Goal: Task Accomplishment & Management: Manage account settings

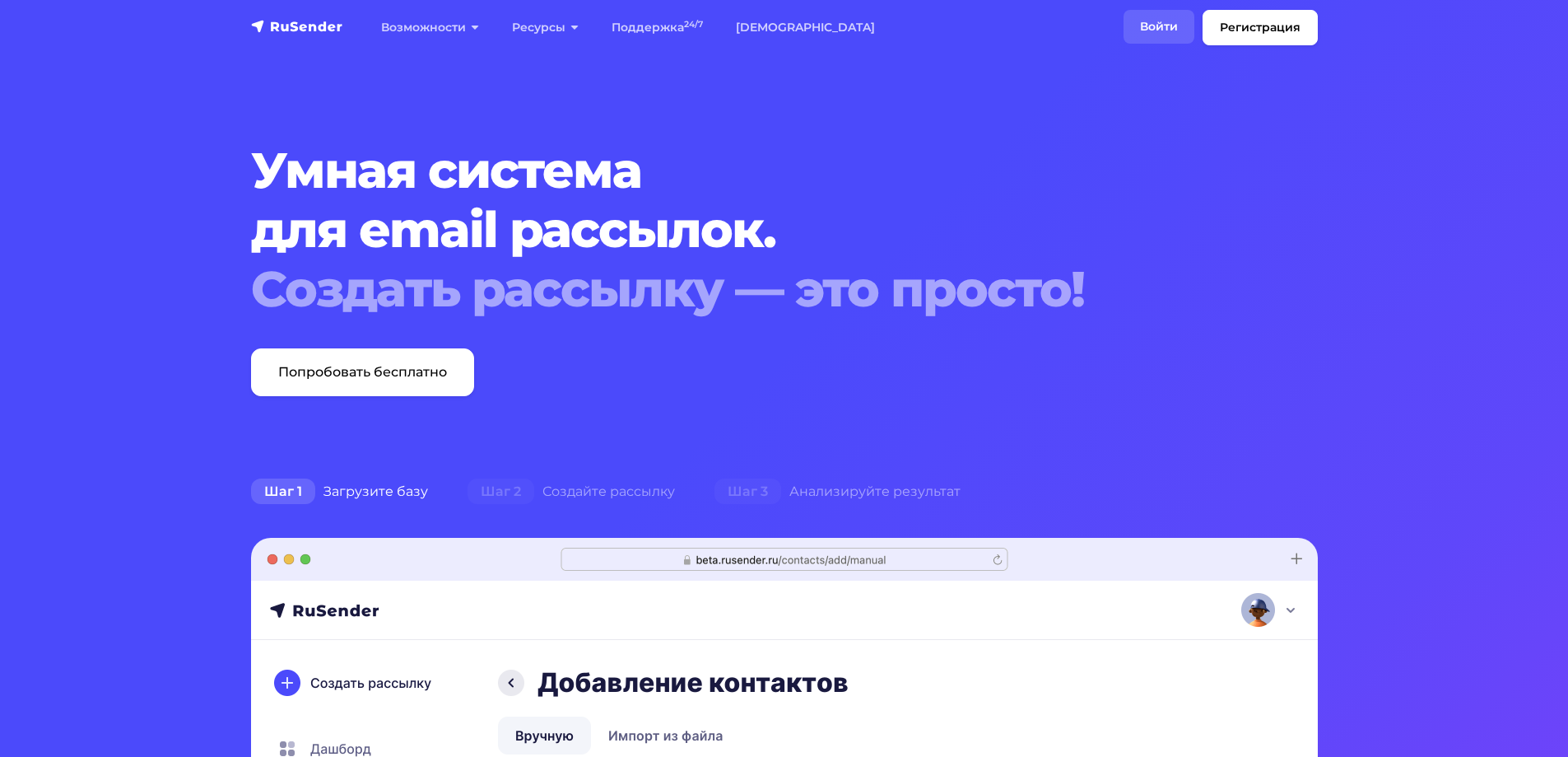
click at [1137, 26] on link "Войти" at bounding box center [1158, 27] width 71 height 34
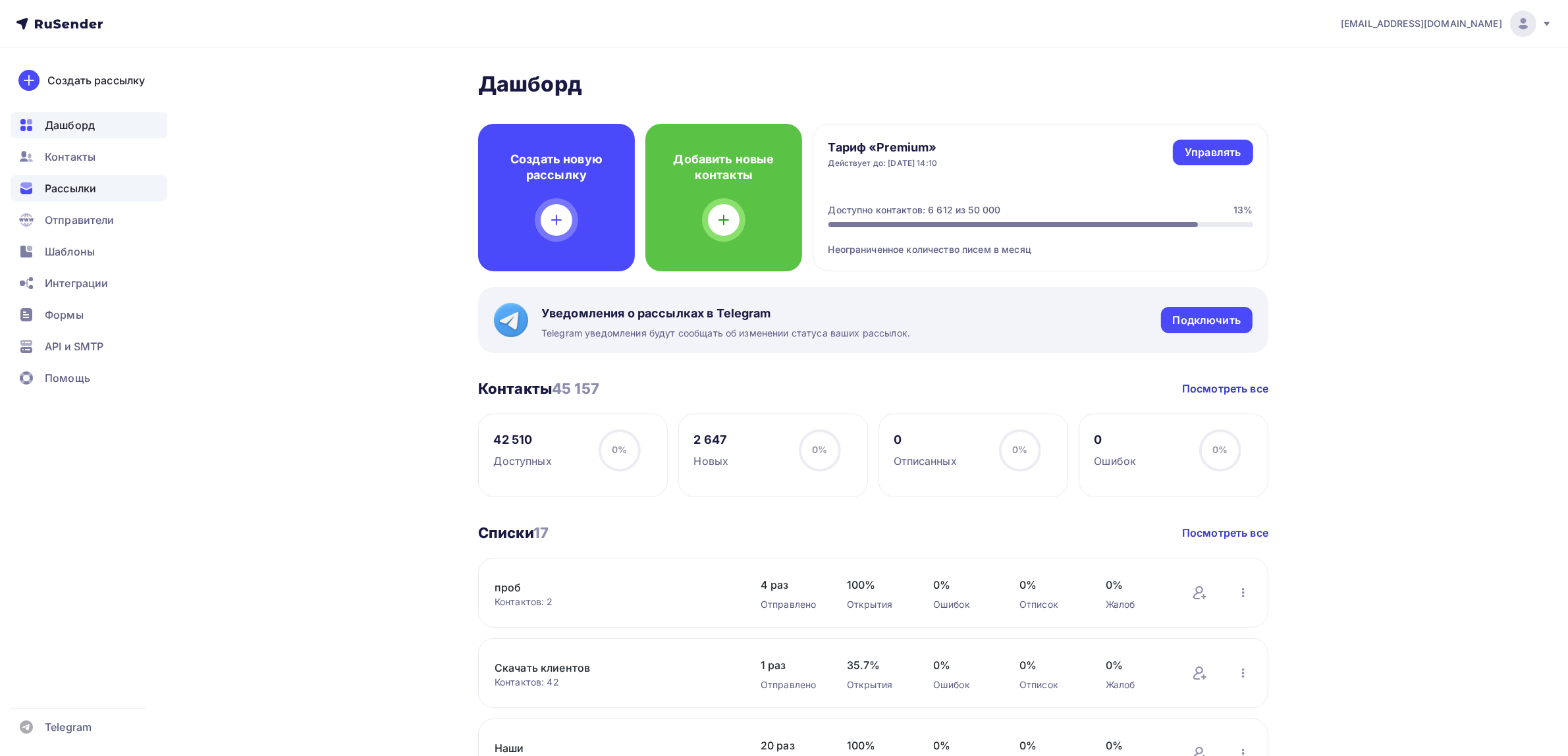
click at [138, 185] on div "Рассылки" at bounding box center [88, 188] width 156 height 27
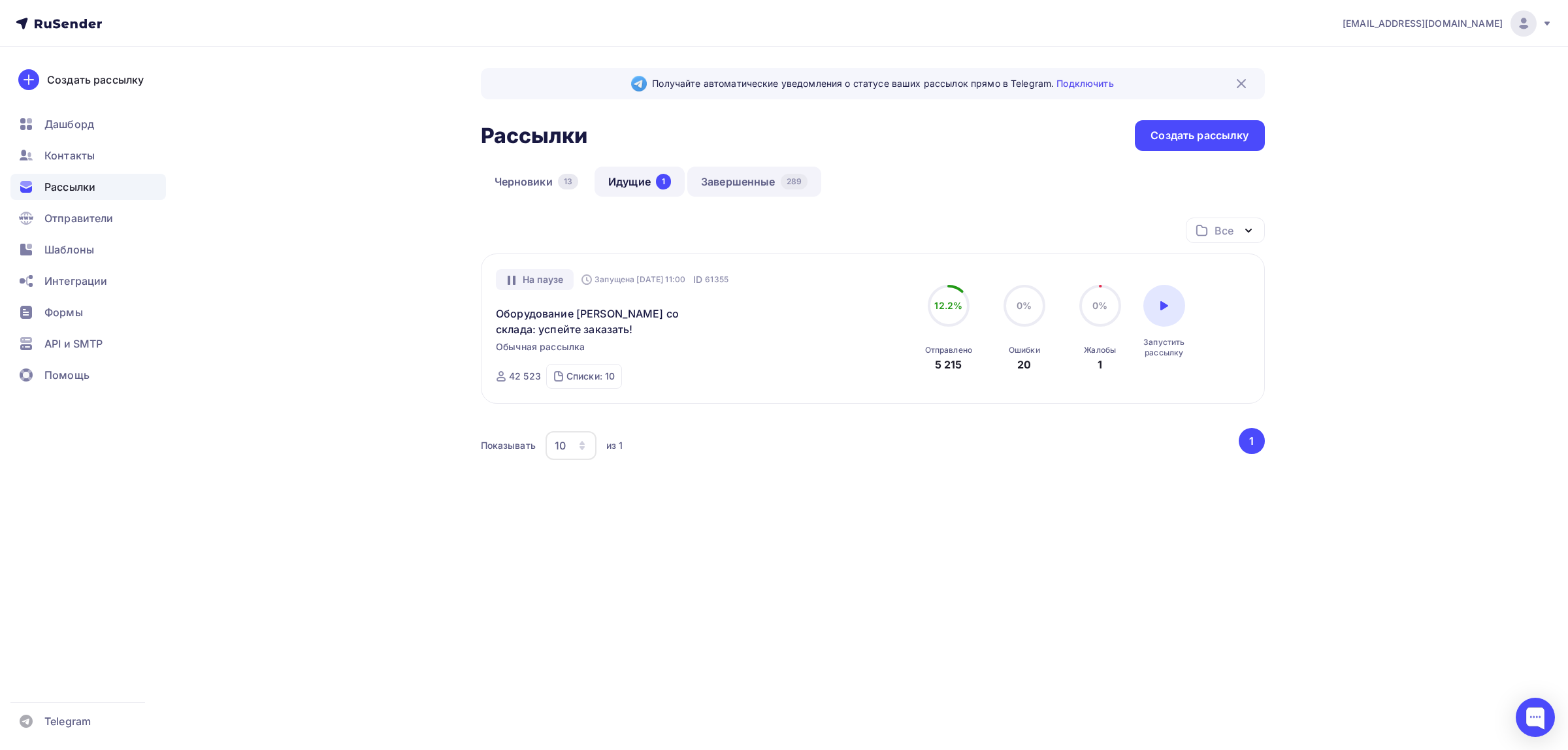
click at [762, 187] on link "Завершенные 289" at bounding box center [754, 182] width 134 height 30
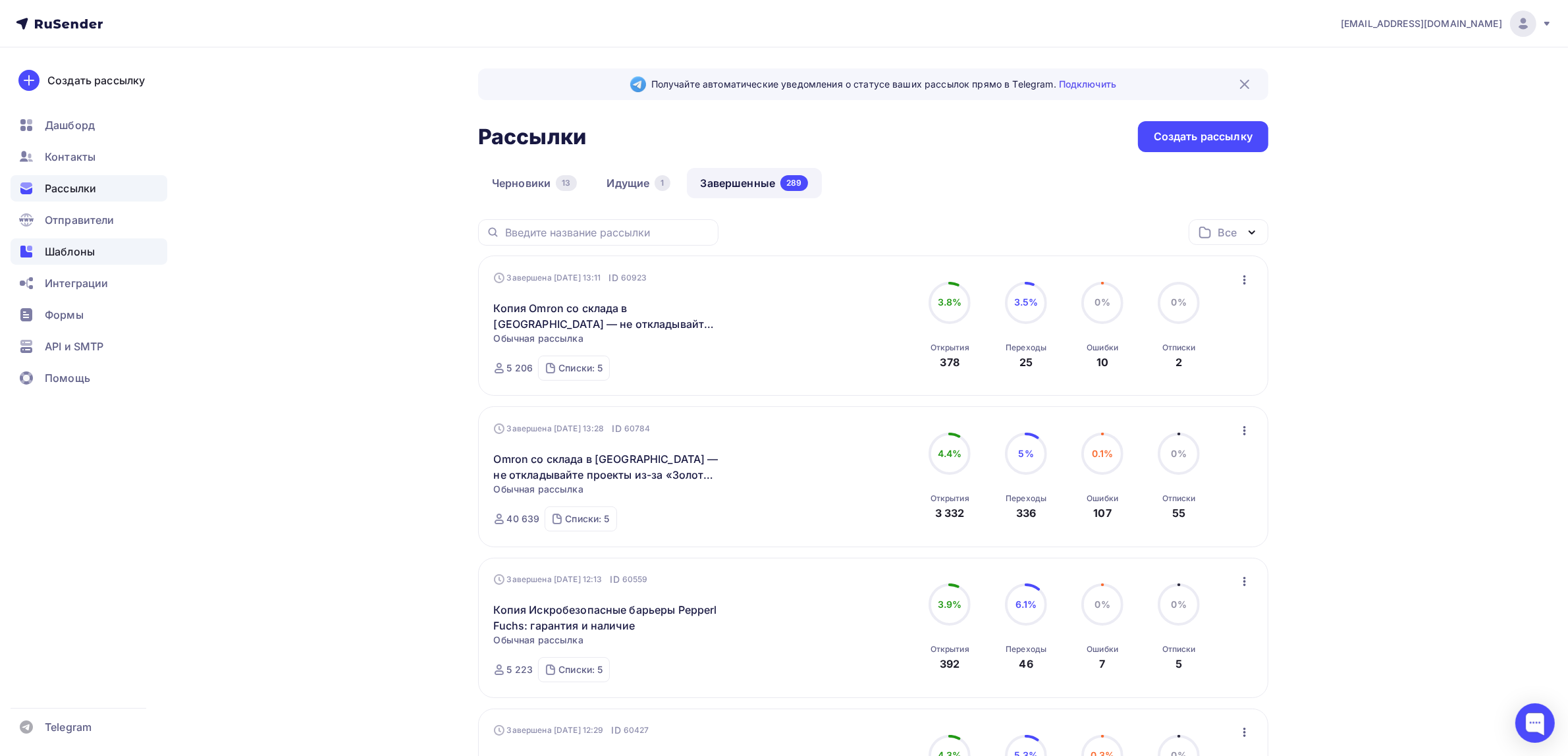
click at [69, 248] on span "Шаблоны" at bounding box center [70, 251] width 50 height 16
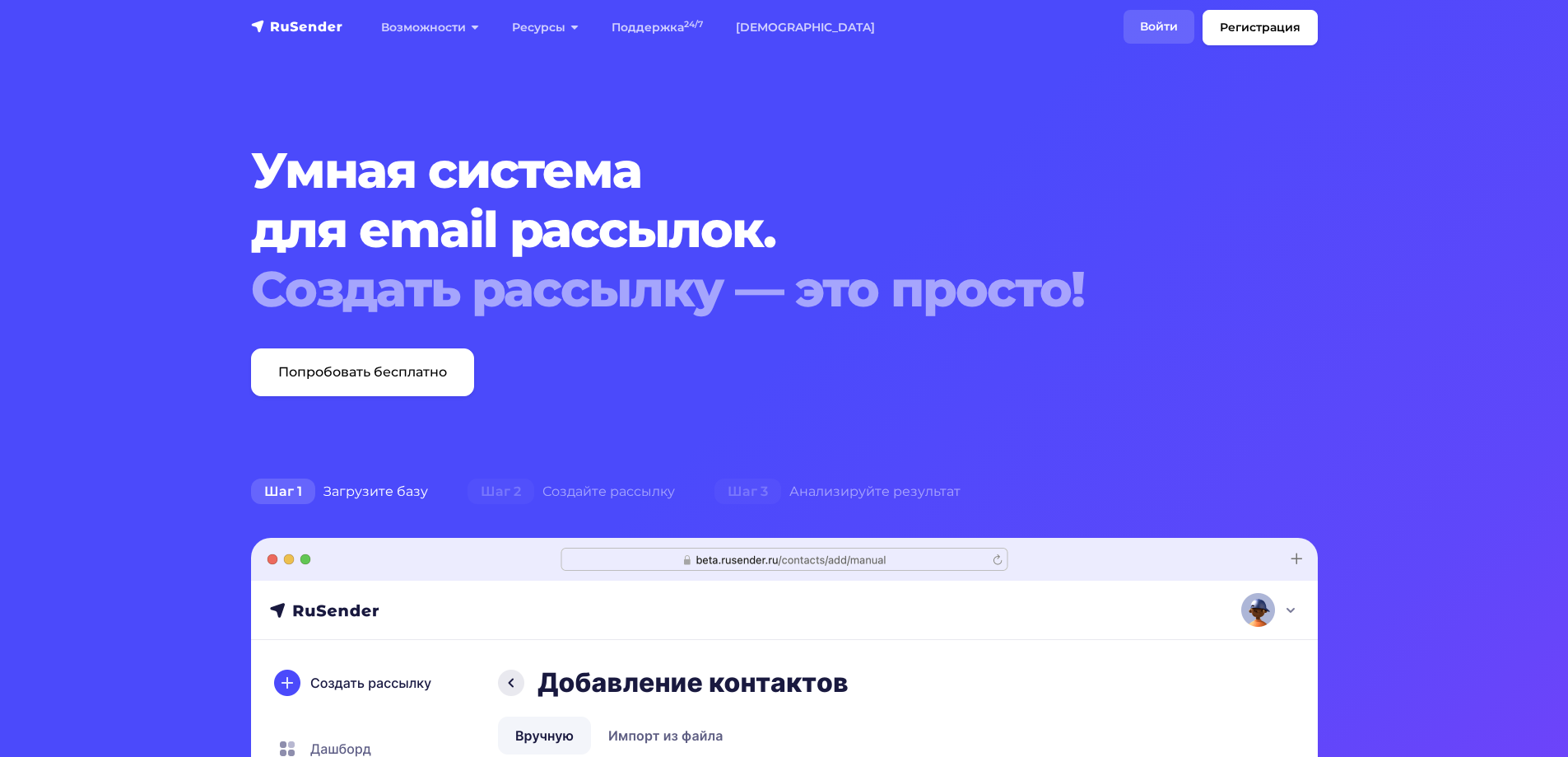
click at [1175, 31] on link "Войти" at bounding box center [1158, 27] width 71 height 34
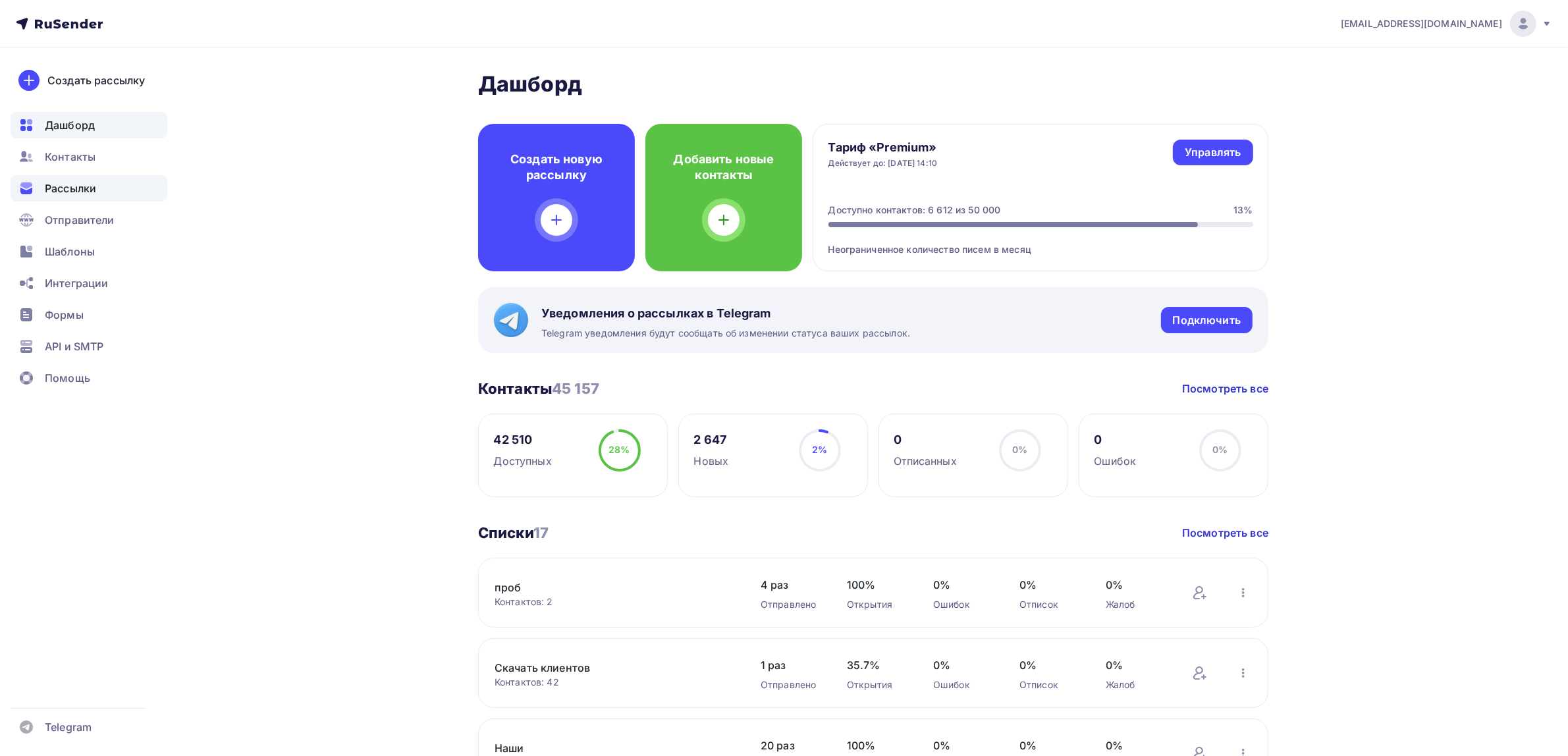
click at [124, 193] on div "Рассылки" at bounding box center [88, 188] width 156 height 27
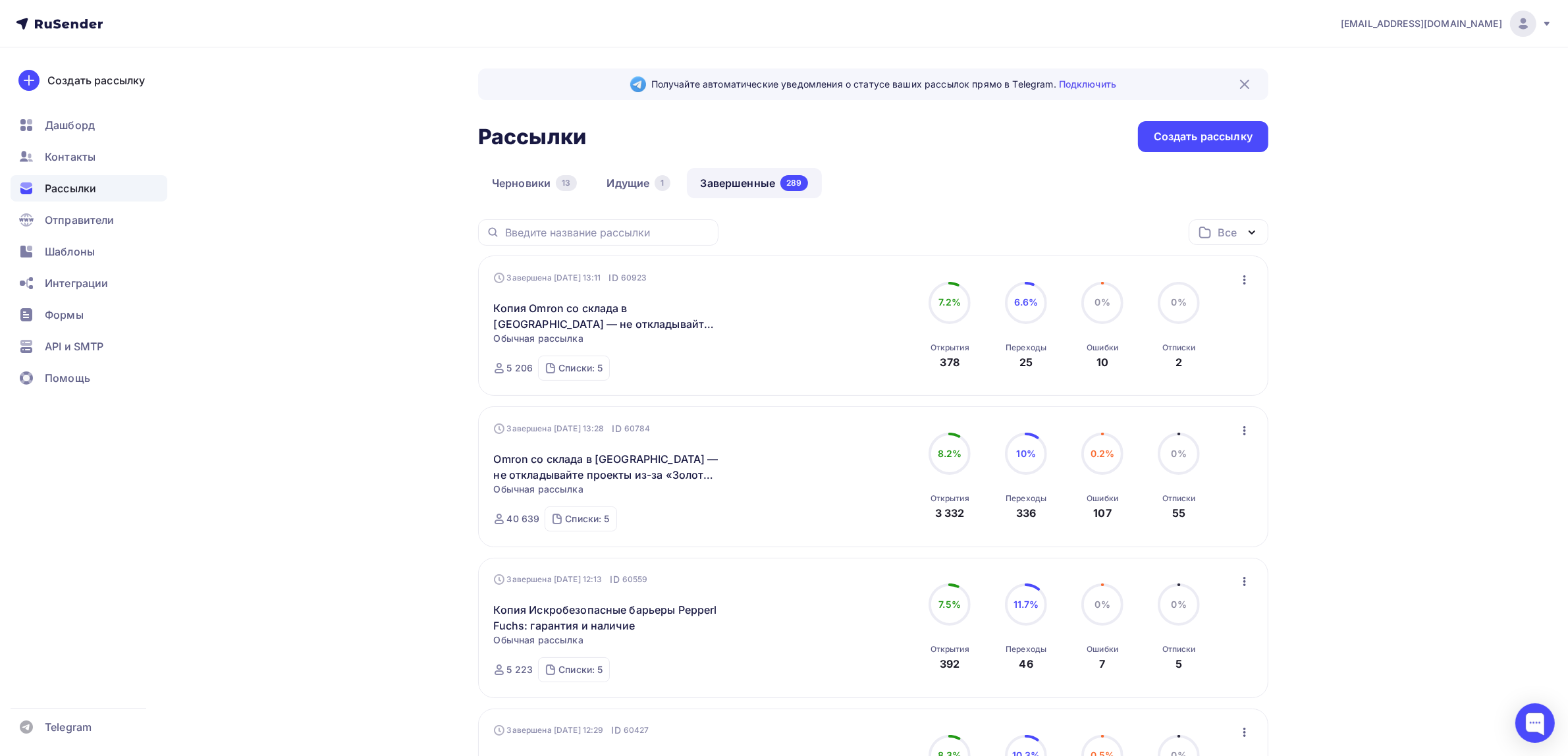
click at [663, 208] on div "Черновики 13 Идущие 1 Завершенные 289" at bounding box center [873, 194] width 790 height 52
click at [642, 186] on link "Идущие 1" at bounding box center [639, 183] width 91 height 31
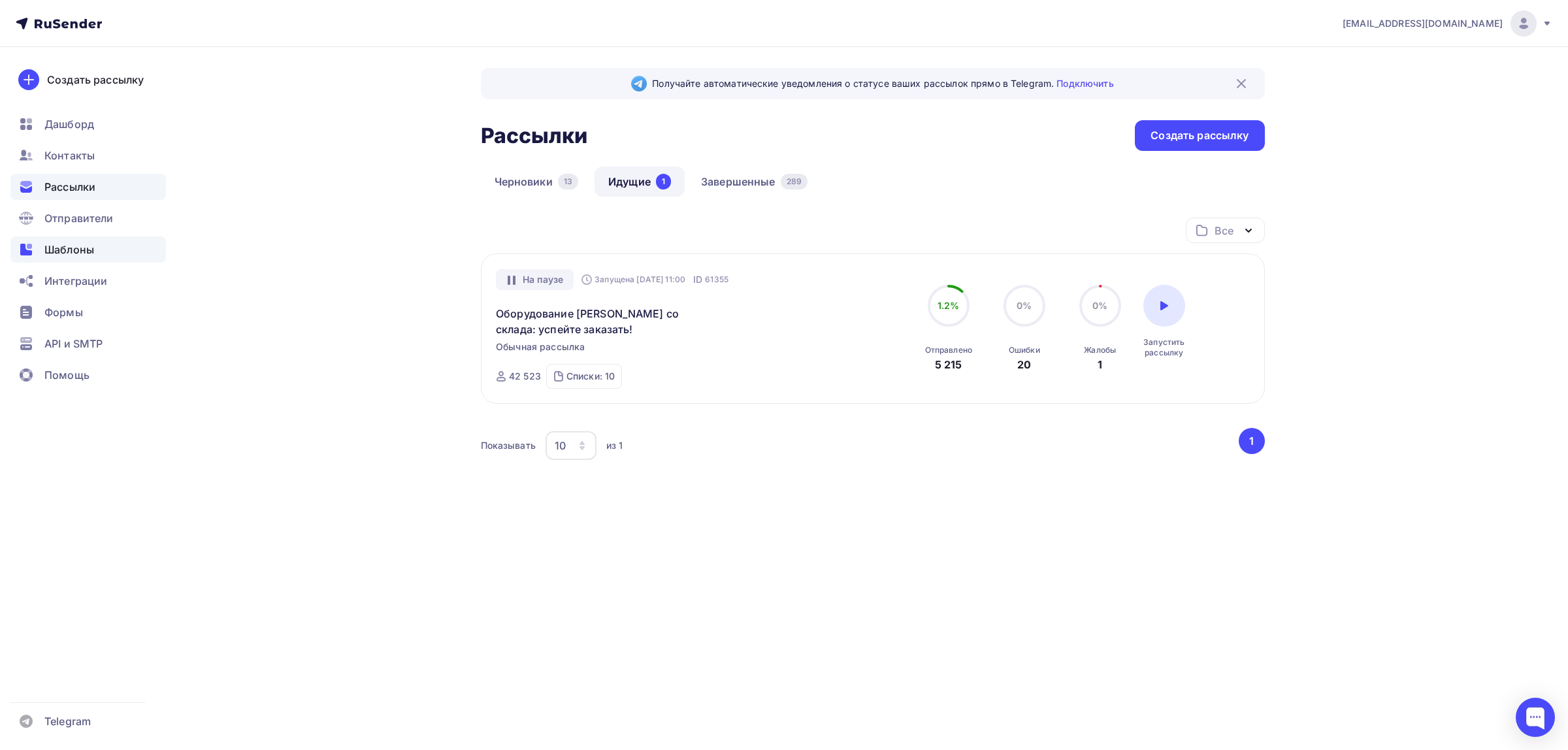
click at [92, 245] on span "Шаблоны" at bounding box center [70, 249] width 50 height 16
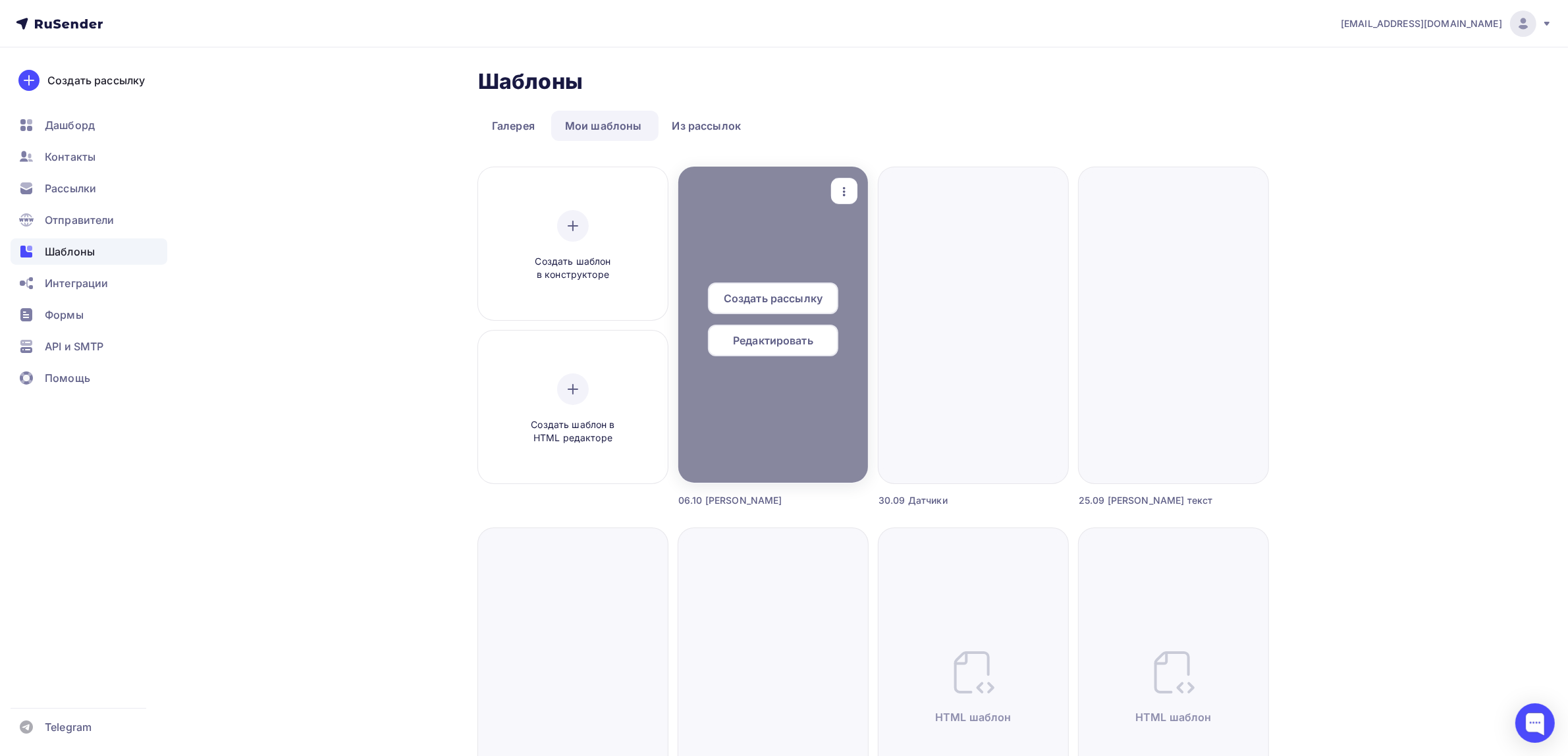
click at [852, 195] on icon "button" at bounding box center [844, 191] width 16 height 16
click at [903, 254] on div "Предпросмотр" at bounding box center [913, 256] width 81 height 16
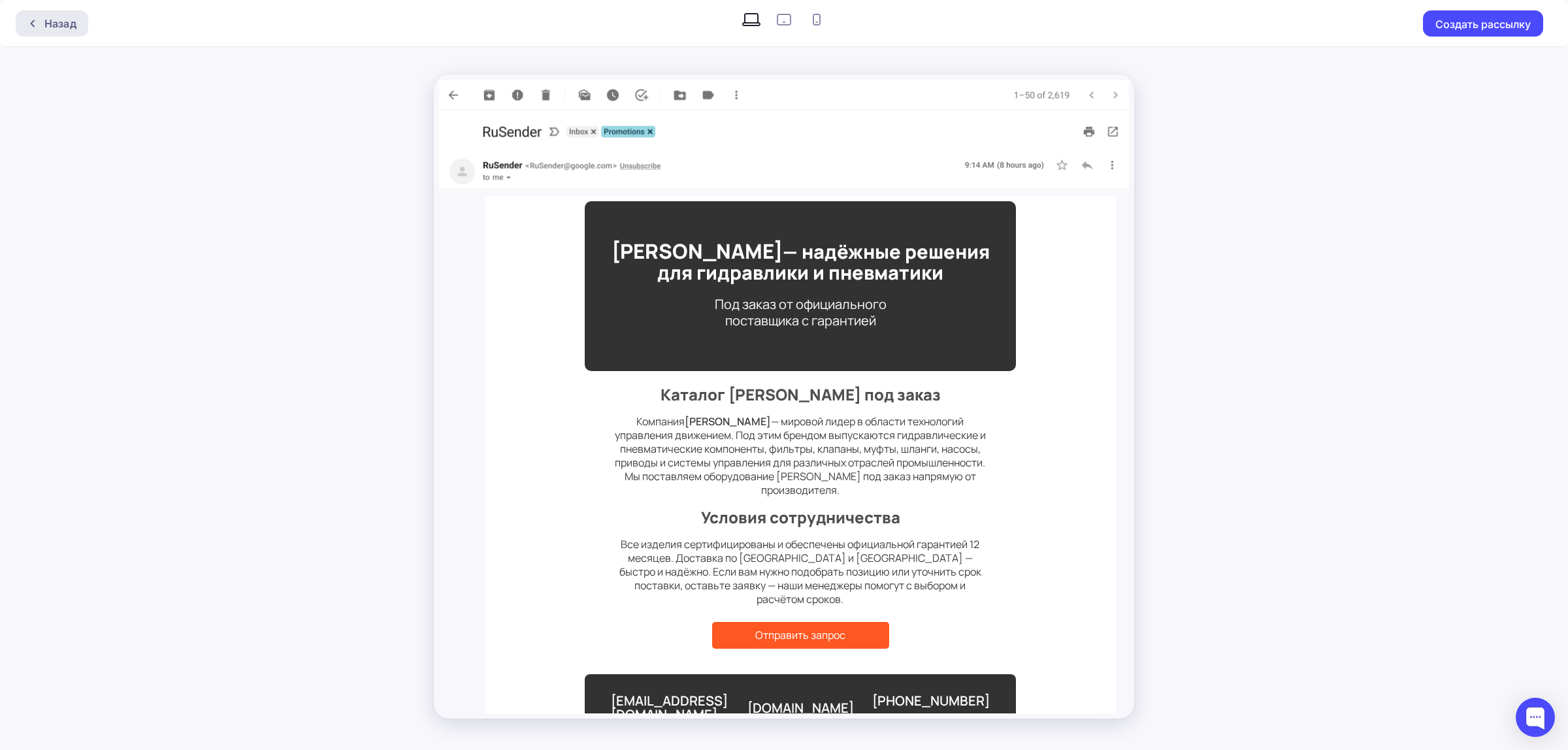
click at [70, 28] on div "Назад" at bounding box center [60, 23] width 32 height 16
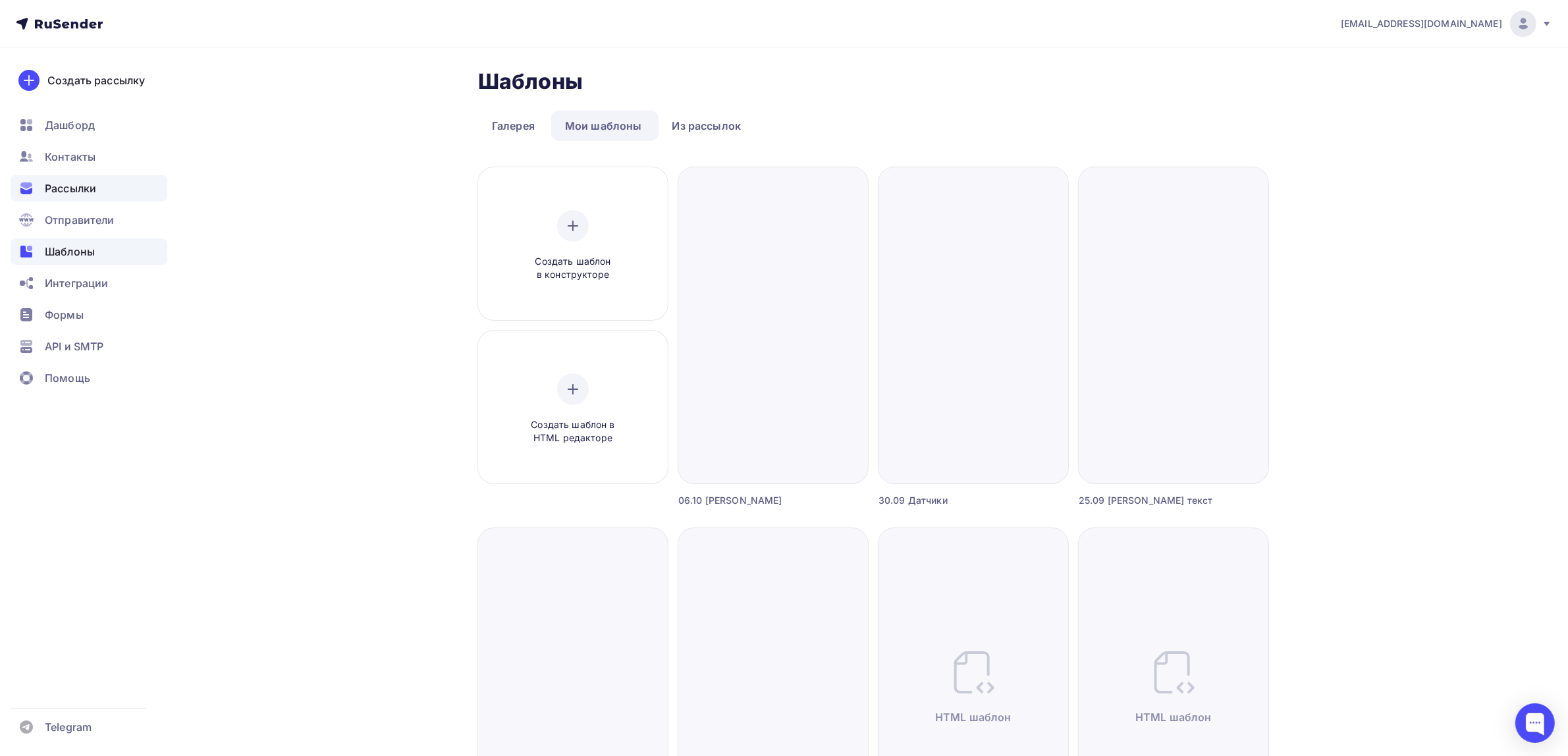
drag, startPoint x: 110, startPoint y: 171, endPoint x: 100, endPoint y: 184, distance: 16.4
click at [110, 171] on ul "Дашборд Контакты Рассылки Отправители Шаблоны Интеграции Формы API и SMTP Помощь" at bounding box center [88, 255] width 156 height 286
click at [99, 186] on div "Рассылки" at bounding box center [88, 188] width 156 height 27
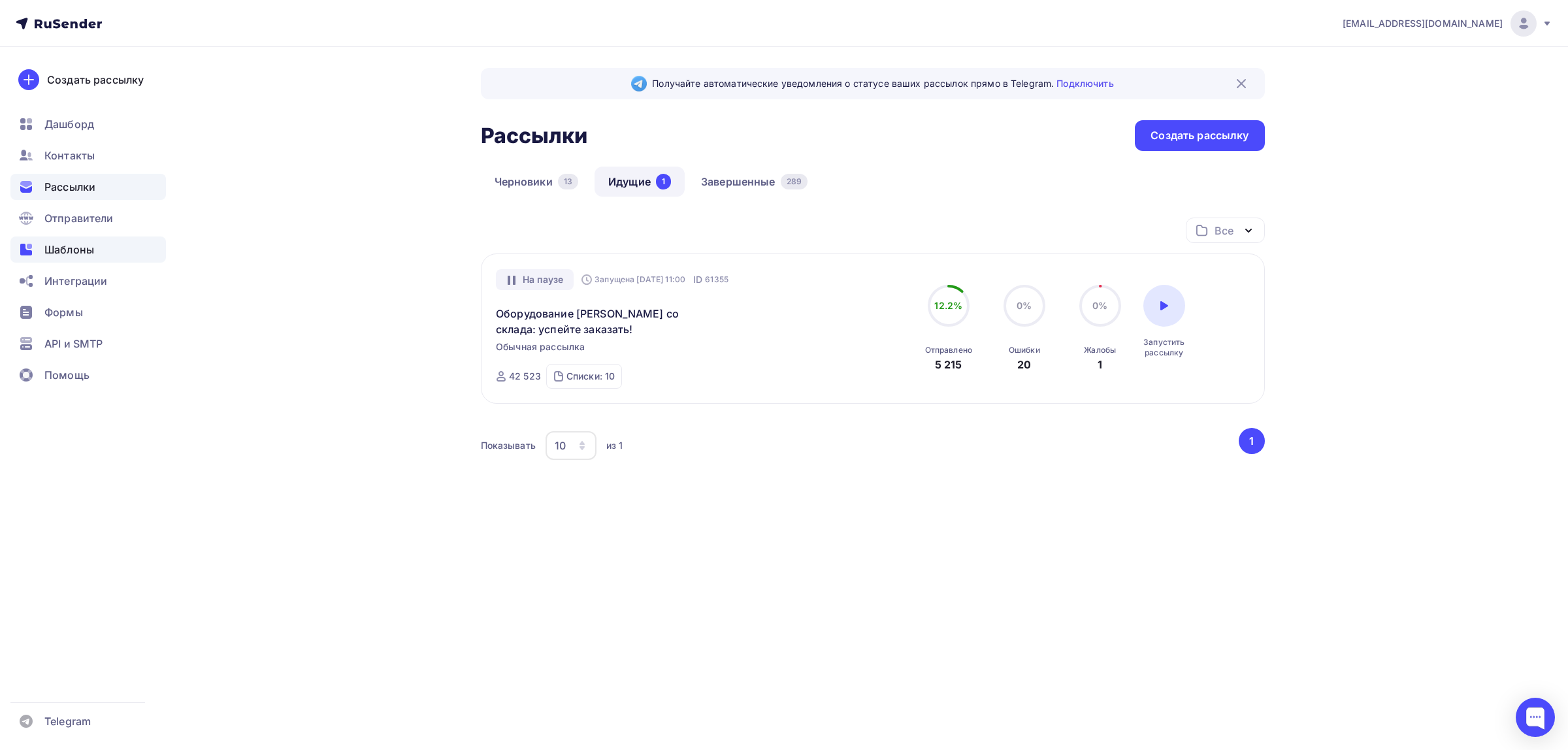
click at [90, 238] on div "Шаблоны" at bounding box center [88, 249] width 155 height 26
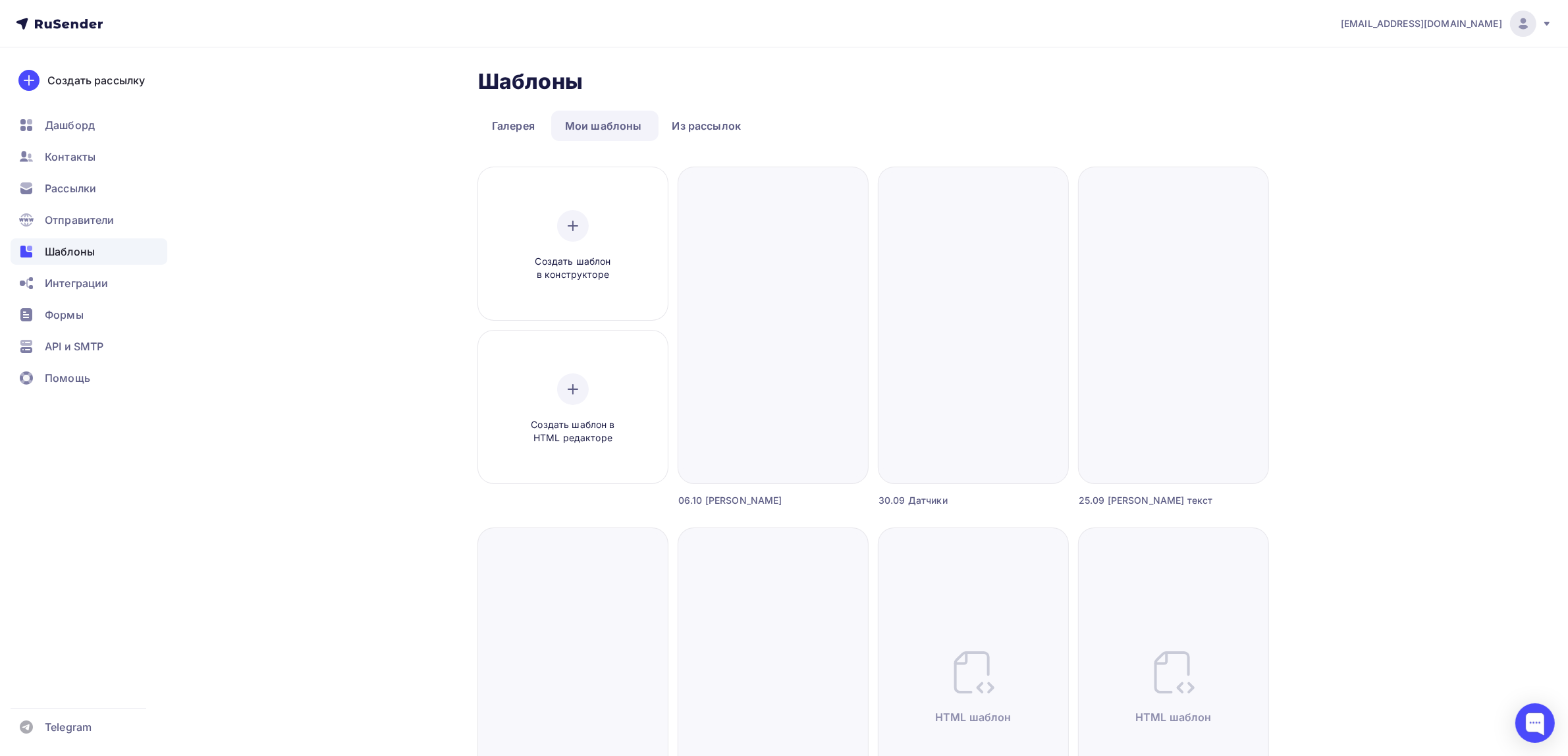
click at [80, 251] on span "Шаблоны" at bounding box center [70, 251] width 50 height 16
click at [95, 205] on ul "Дашборд Контакты Рассылки Отправители Шаблоны Интеграции Формы API и SMTP Помощь" at bounding box center [88, 255] width 156 height 286
click at [113, 185] on div "Рассылки" at bounding box center [88, 188] width 156 height 27
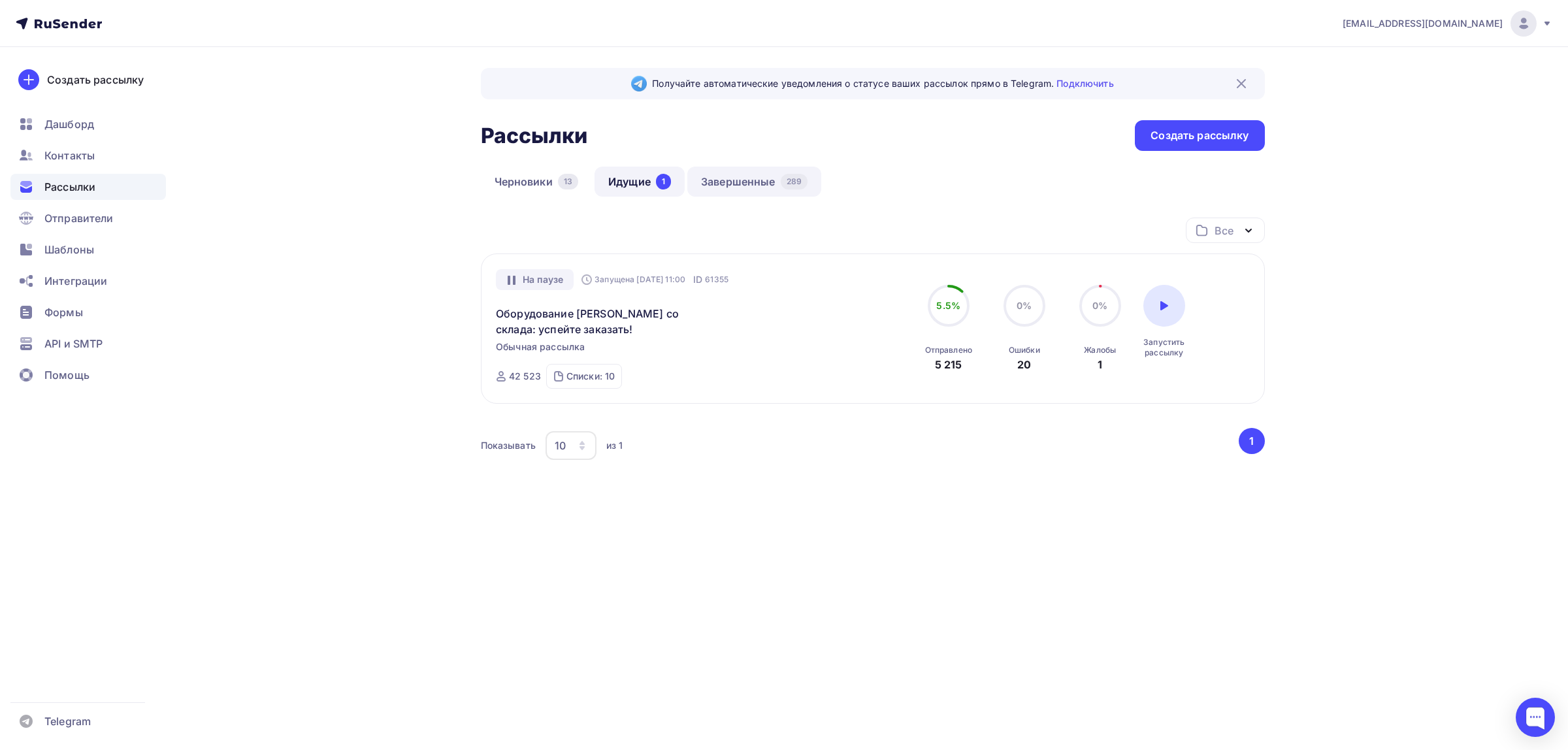
click at [751, 182] on link "Завершенные 289" at bounding box center [754, 182] width 134 height 30
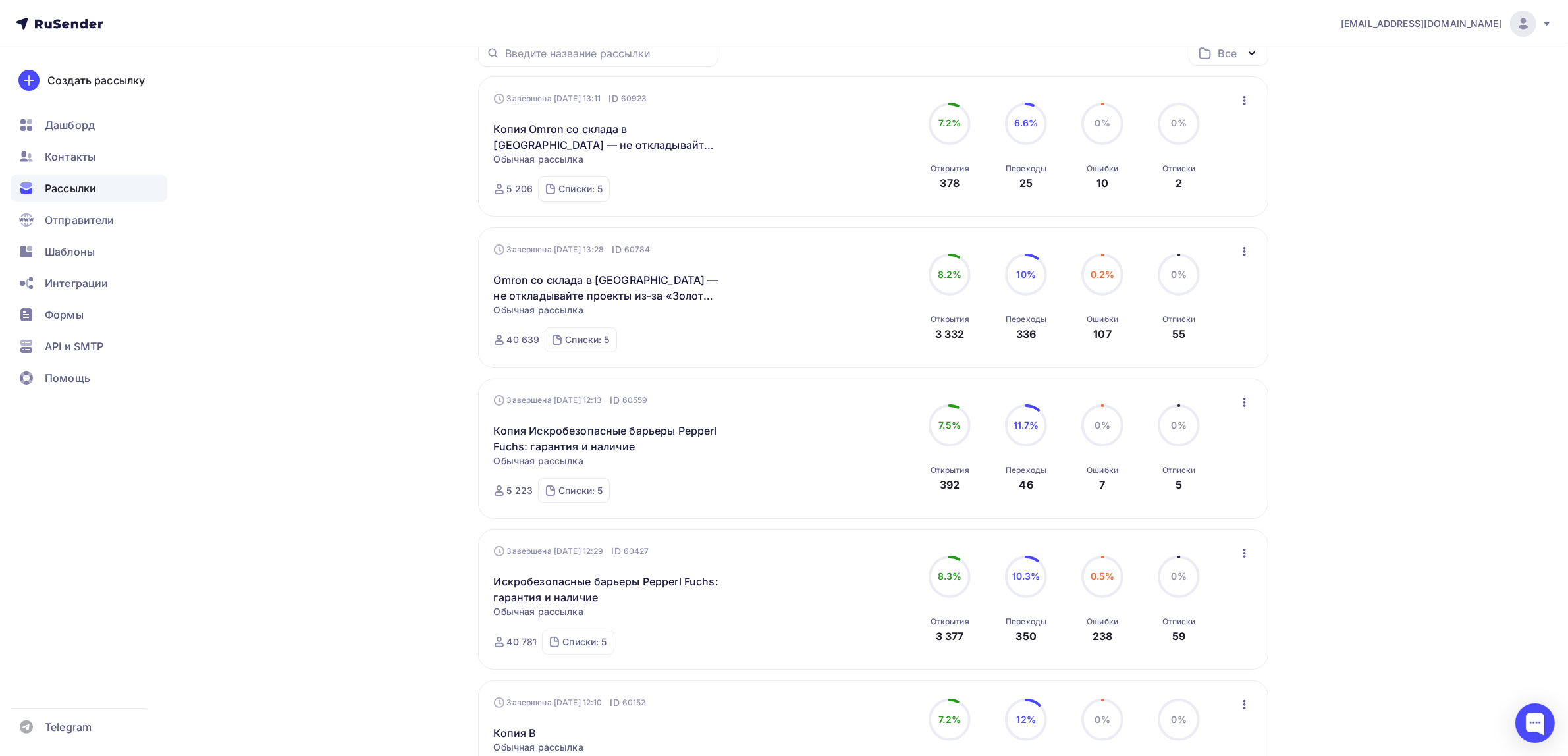
scroll to position [165, 0]
